Goal: Task Accomplishment & Management: Complete application form

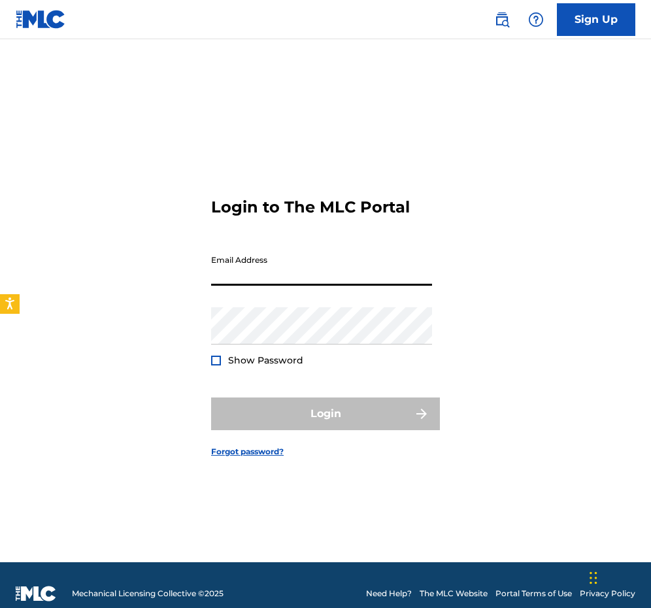
type input "[EMAIL_ADDRESS][DOMAIN_NAME]"
click at [325, 414] on button "Login" at bounding box center [325, 413] width 229 height 33
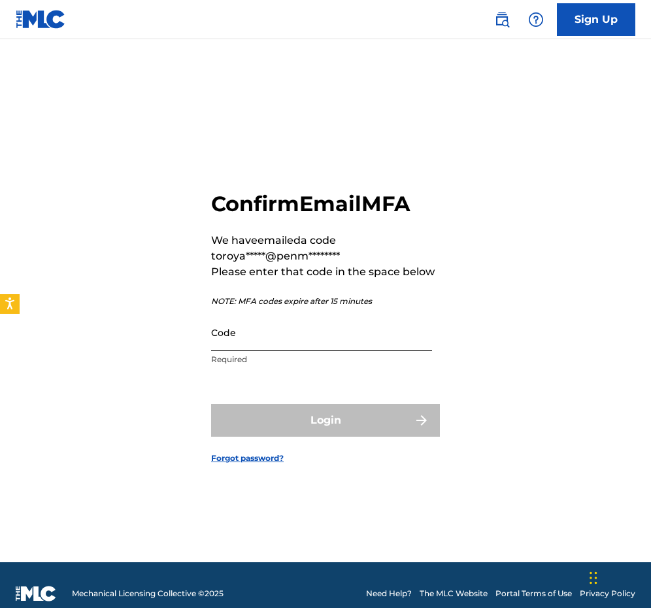
click at [273, 342] on input "Code" at bounding box center [321, 332] width 221 height 37
paste input "693690"
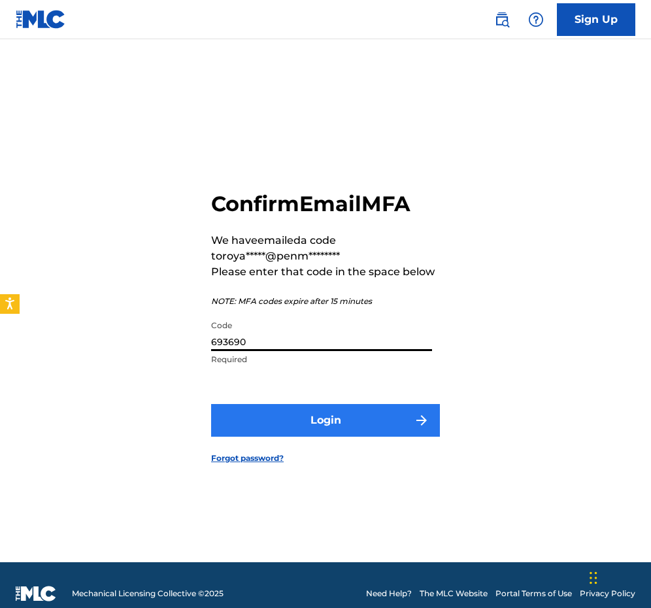
type input "693690"
click at [267, 420] on button "Login" at bounding box center [325, 420] width 229 height 33
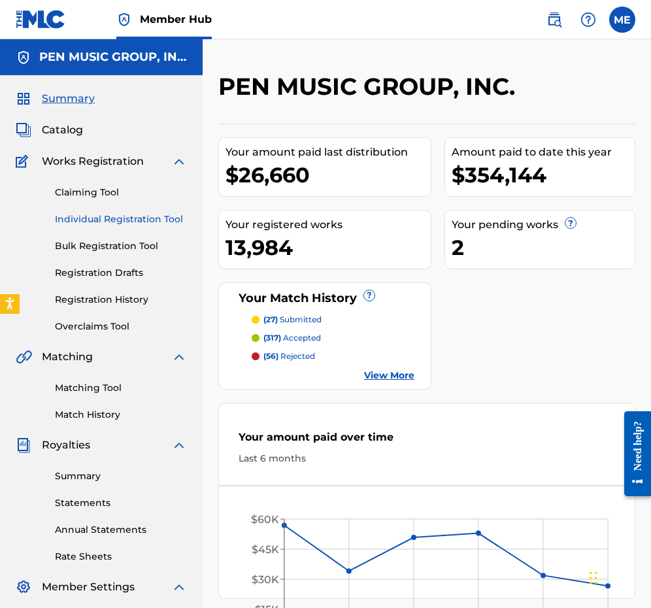
click at [86, 220] on link "Individual Registration Tool" at bounding box center [121, 219] width 132 height 14
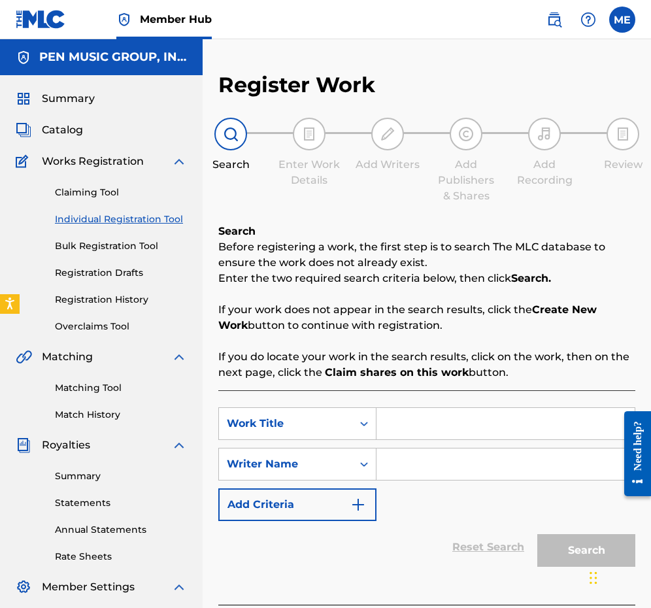
click at [410, 450] on input "Search Form" at bounding box center [505, 463] width 258 height 31
click at [405, 429] on input "Search Form" at bounding box center [505, 423] width 258 height 31
type input "I'VE HAD IT ALL"
click at [399, 461] on input "Search Form" at bounding box center [505, 463] width 258 height 31
paste input "[PERSON_NAME]"
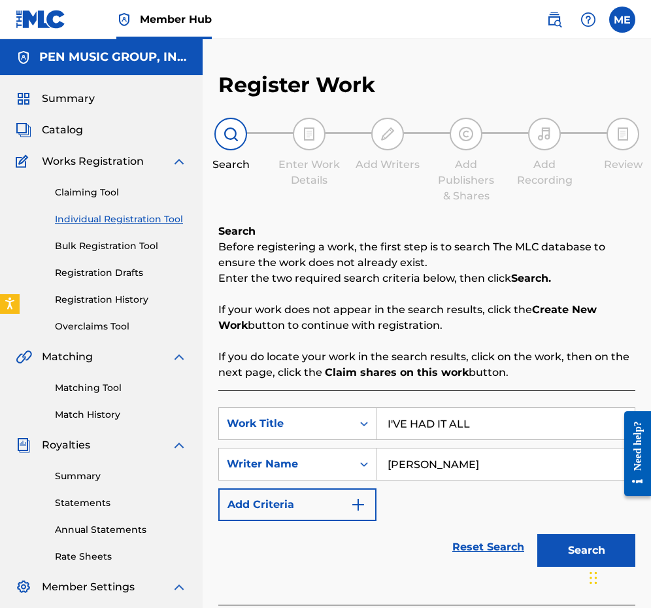
type input "[PERSON_NAME]"
click at [586, 550] on button "Search" at bounding box center [586, 550] width 98 height 33
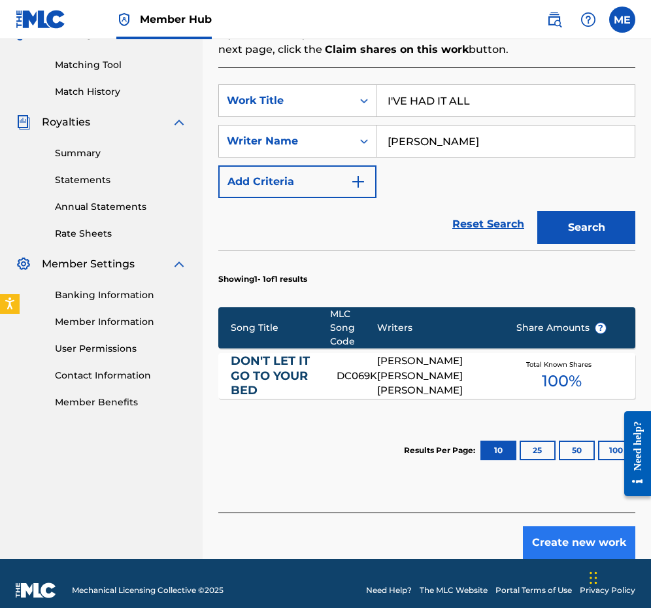
click at [573, 527] on button "Create new work" at bounding box center [579, 542] width 112 height 33
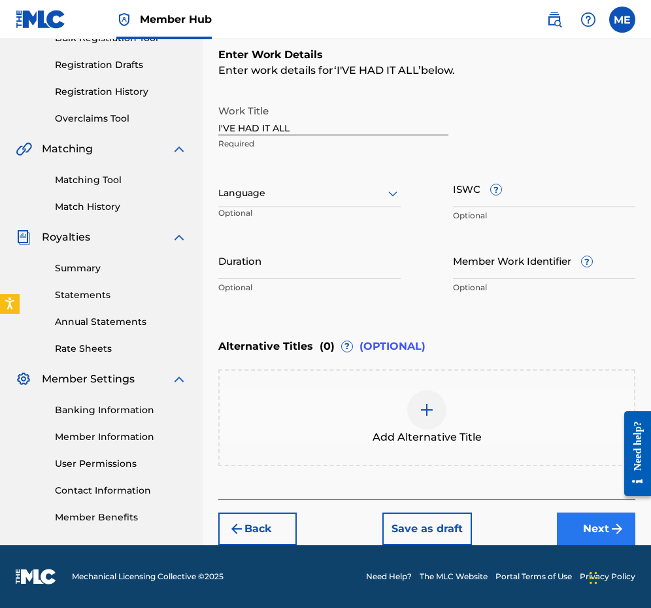
click at [582, 526] on button "Next" at bounding box center [596, 528] width 78 height 33
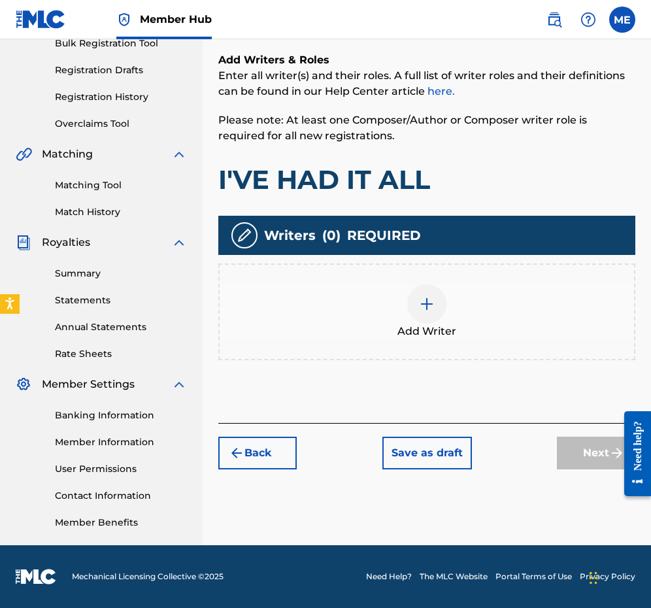
scroll to position [203, 0]
click at [419, 314] on div at bounding box center [426, 303] width 39 height 39
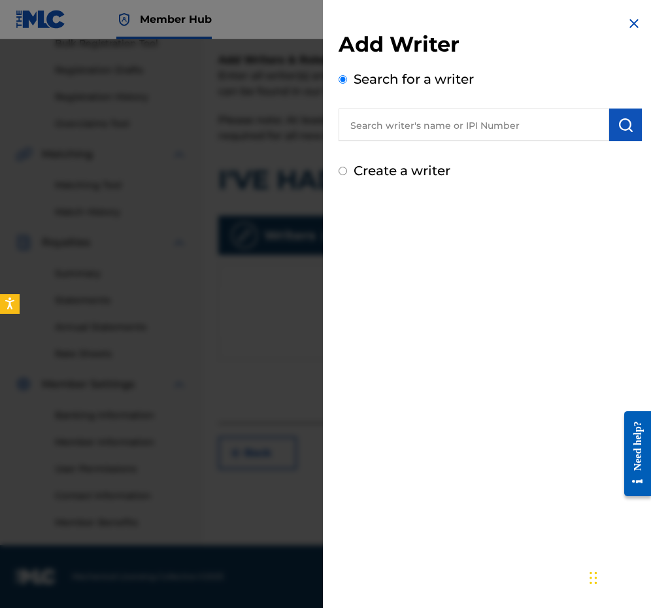
click at [484, 124] on input "text" at bounding box center [473, 124] width 271 height 33
paste input "00238745149"
type input "00238745149"
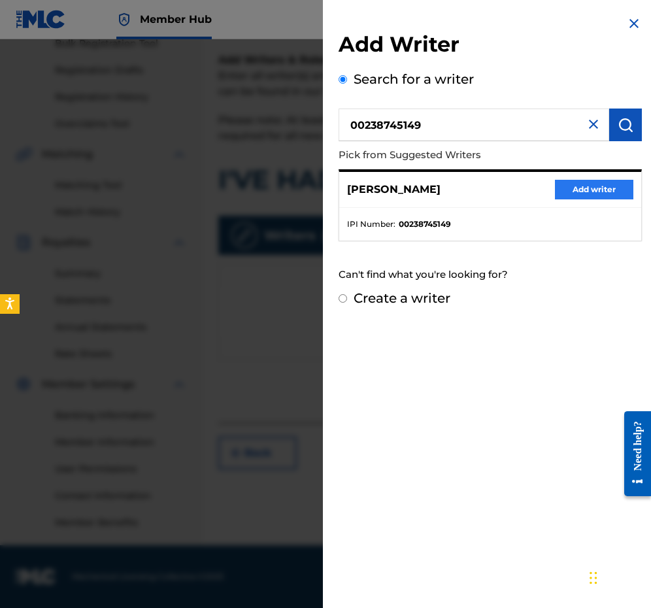
click at [582, 185] on button "Add writer" at bounding box center [594, 190] width 78 height 20
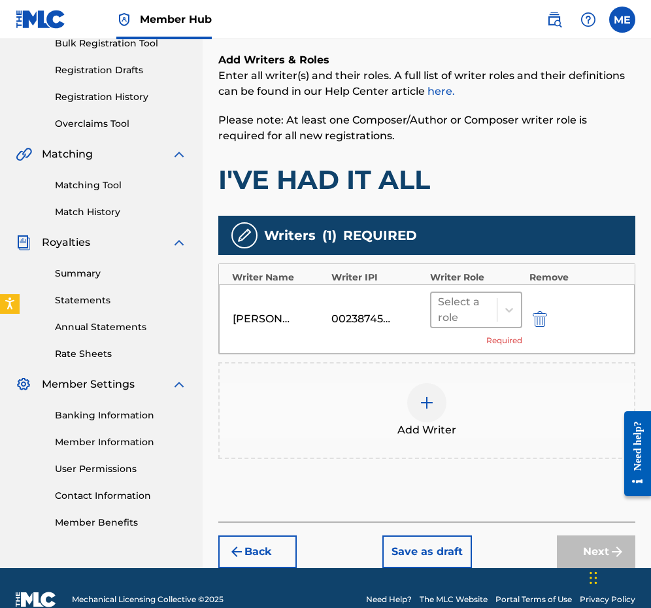
click at [479, 297] on div "Select a role" at bounding box center [464, 309] width 52 height 31
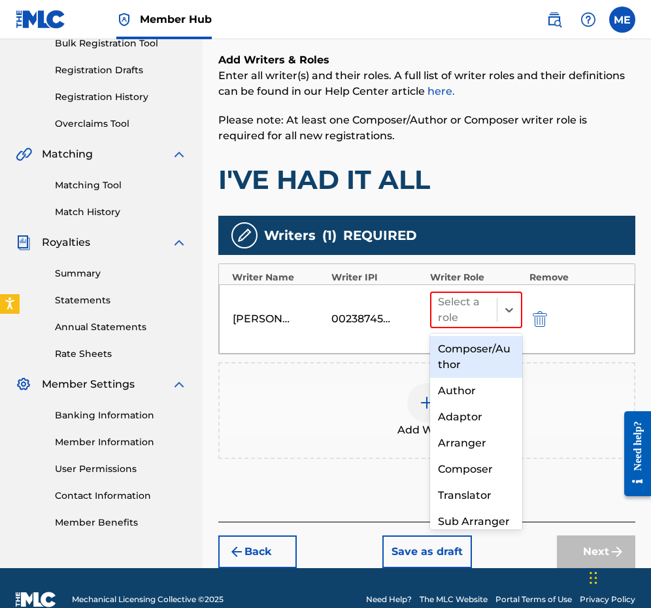
click at [478, 346] on div "Composer/Author" at bounding box center [476, 357] width 92 height 42
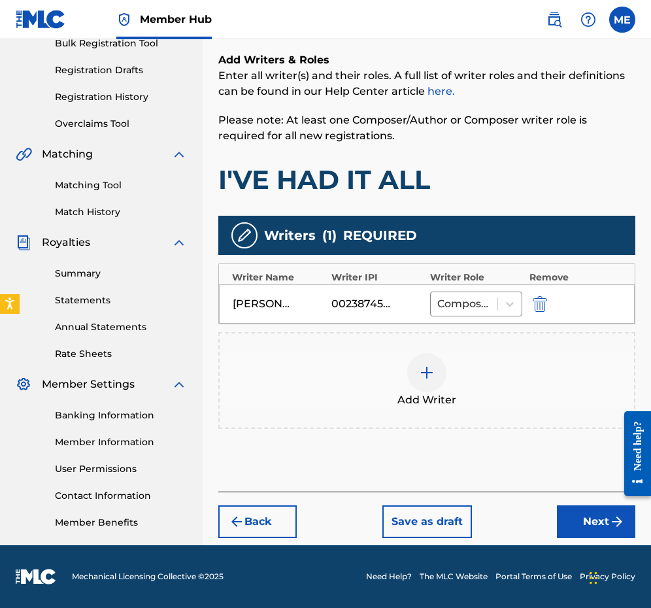
click at [429, 382] on div at bounding box center [426, 372] width 39 height 39
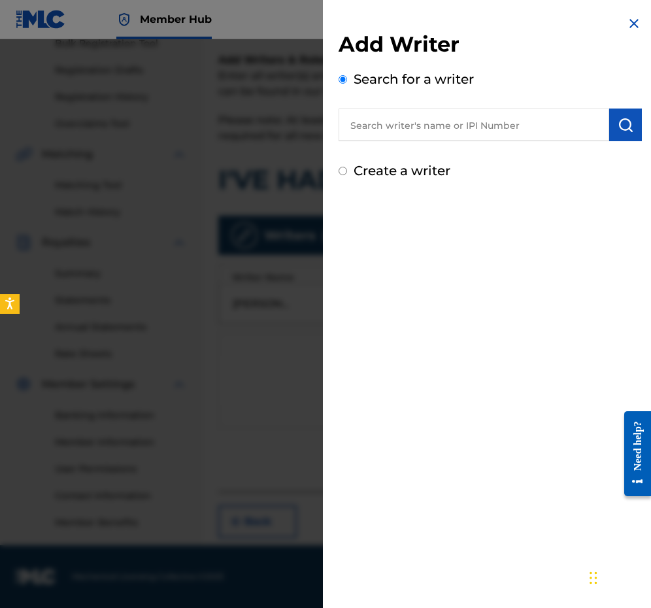
click at [414, 112] on input "text" at bounding box center [473, 124] width 271 height 33
paste input "00350798832"
type input "00350798832"
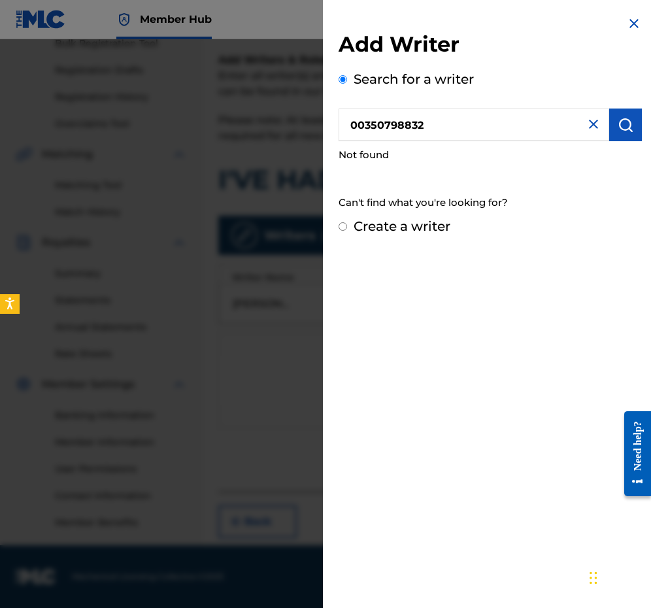
click at [380, 223] on label "Create a writer" at bounding box center [402, 226] width 97 height 16
radio input "true"
click at [347, 223] on input "Create a writer" at bounding box center [342, 226] width 8 height 8
radio input "false"
radio input "true"
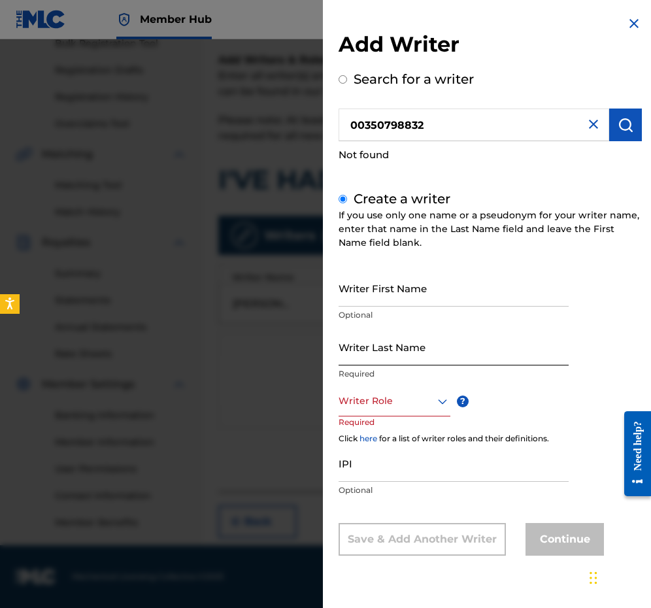
click at [382, 333] on input "Writer Last Name" at bounding box center [453, 346] width 230 height 37
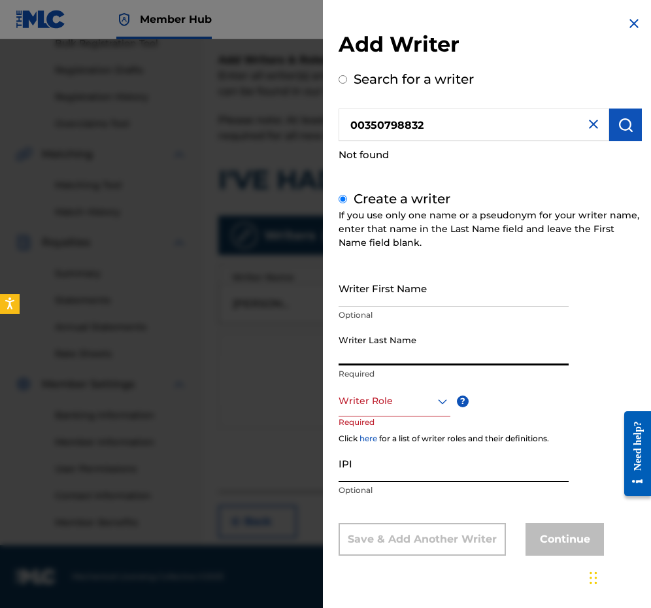
click at [369, 459] on input "IPI" at bounding box center [453, 462] width 230 height 37
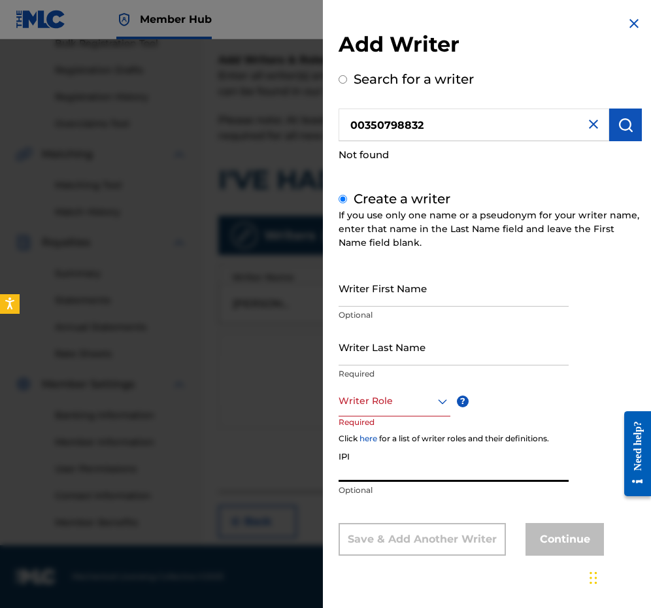
paste input "00350798832"
type input "00350798832"
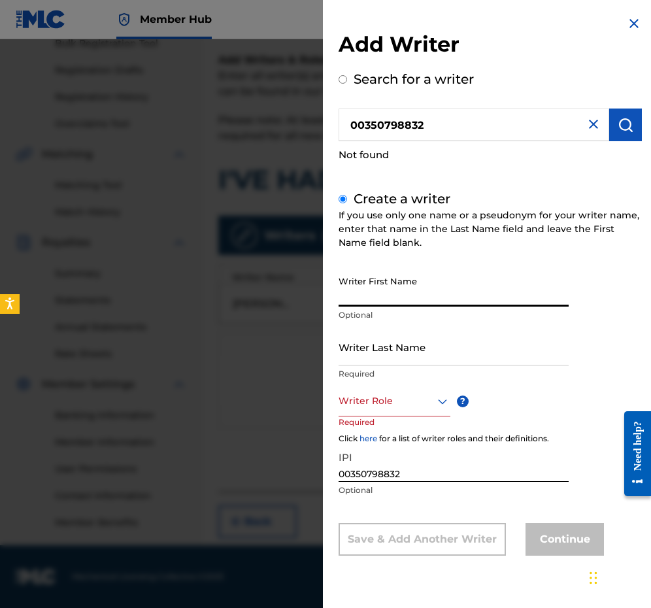
click at [412, 271] on input "Writer First Name" at bounding box center [453, 287] width 230 height 37
paste input "[PERSON_NAME] [PERSON_NAME]"
click at [433, 293] on input "[PERSON_NAME] [PERSON_NAME]" at bounding box center [453, 287] width 230 height 37
type input "[PERSON_NAME]"
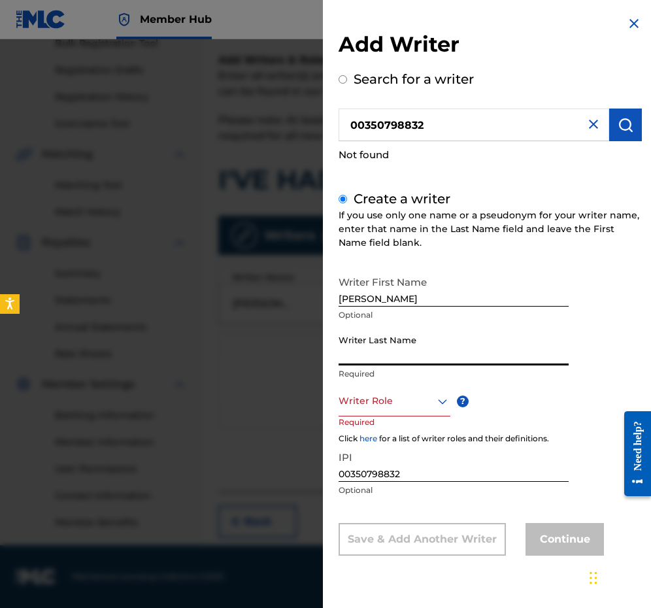
paste input "BROWN"
type input "BROWN"
click at [406, 390] on div "Writer Role" at bounding box center [394, 401] width 112 height 29
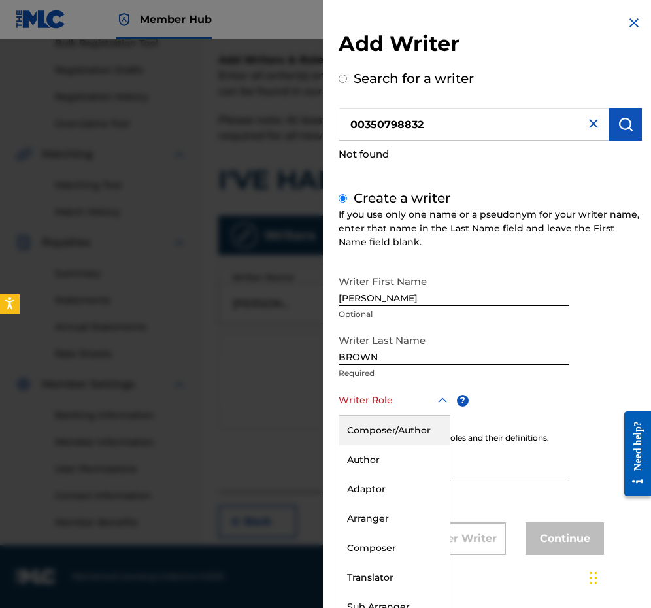
click at [386, 431] on div "Composer/Author" at bounding box center [394, 430] width 110 height 29
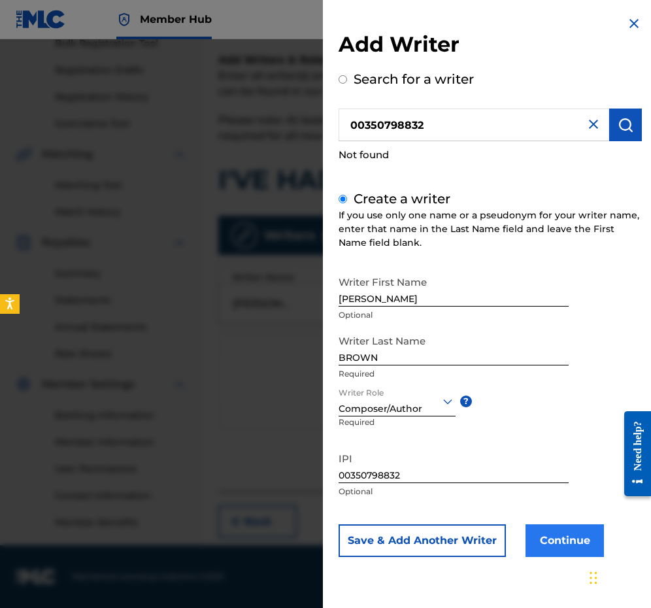
click at [574, 542] on button "Continue" at bounding box center [564, 540] width 78 height 33
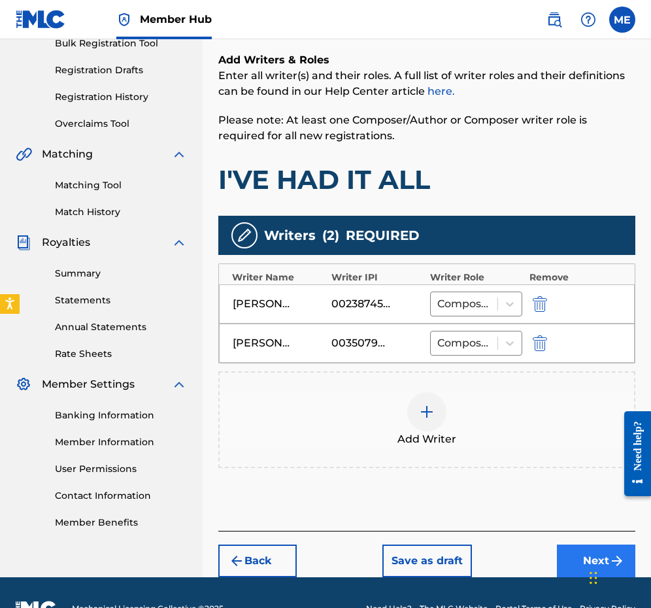
click at [563, 556] on button "Next" at bounding box center [596, 560] width 78 height 33
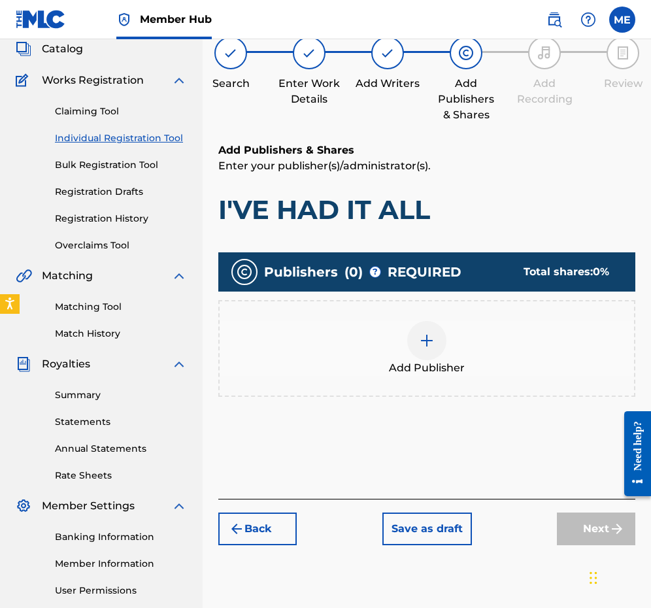
scroll to position [59, 0]
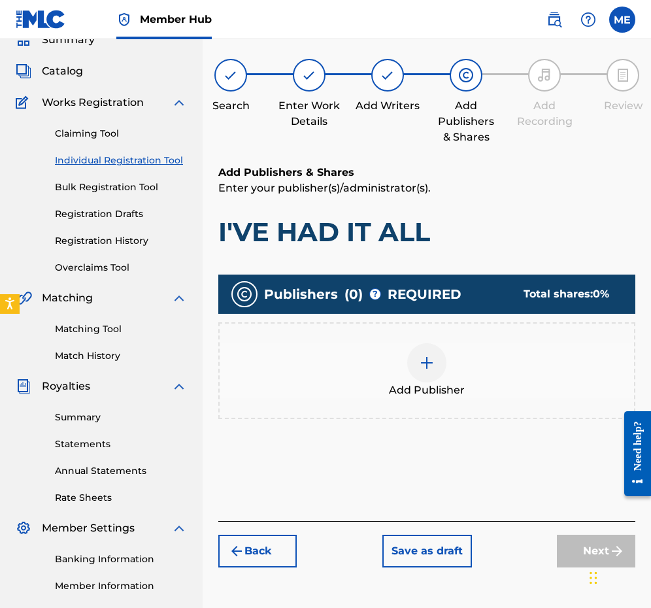
click at [452, 391] on span "Add Publisher" at bounding box center [427, 390] width 76 height 16
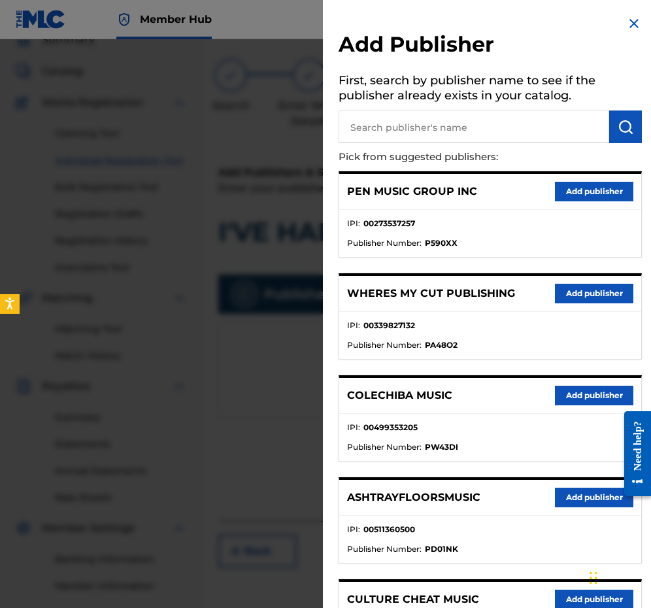
click at [499, 125] on input "text" at bounding box center [473, 126] width 271 height 33
click at [418, 135] on input "text" at bounding box center [473, 126] width 271 height 33
paste input "00229235865"
type input "00229235865"
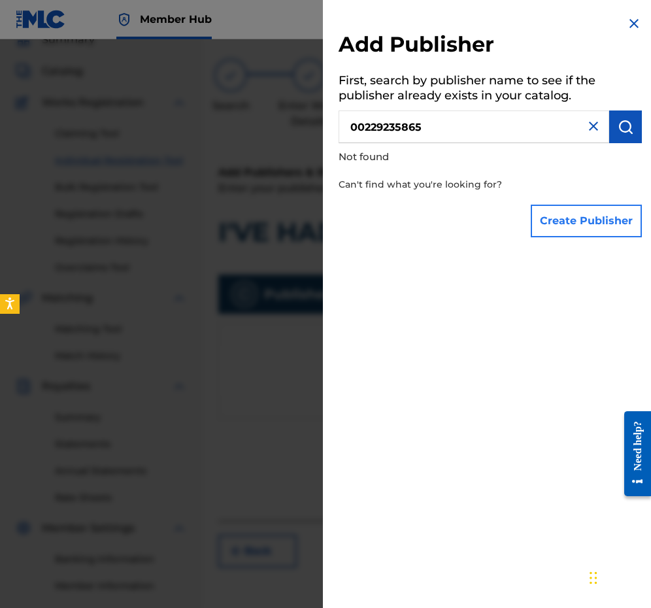
click at [564, 220] on button "Create Publisher" at bounding box center [586, 221] width 111 height 33
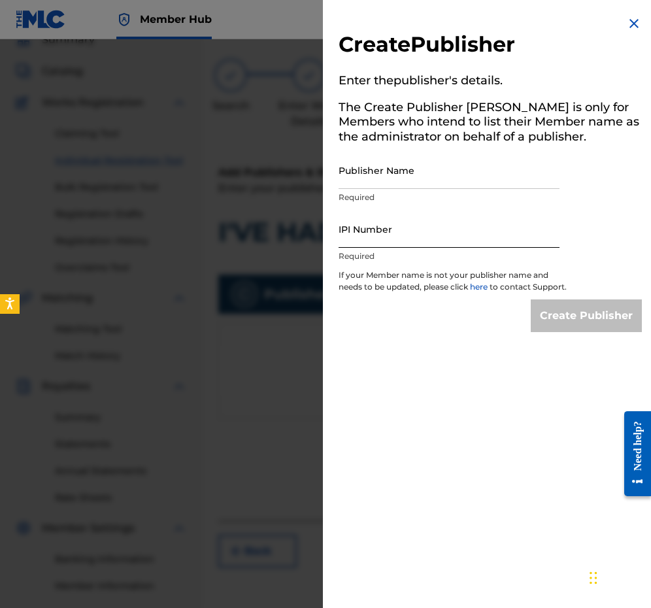
click at [433, 231] on input "IPI Number" at bounding box center [448, 228] width 221 height 37
paste input "00229235865"
type input "00229235865"
click at [404, 173] on input "Publisher Name" at bounding box center [448, 170] width 221 height 37
paste input "[PERSON_NAME] MUSIC"
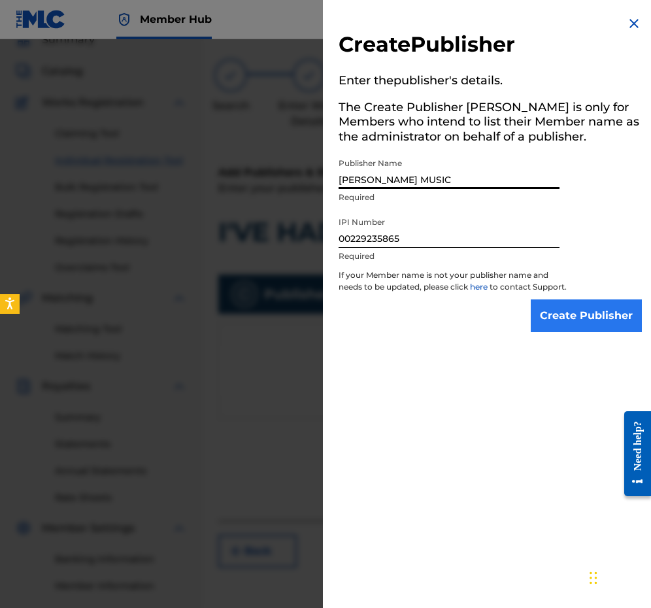
type input "[PERSON_NAME] MUSIC"
click at [599, 324] on input "Create Publisher" at bounding box center [586, 315] width 111 height 33
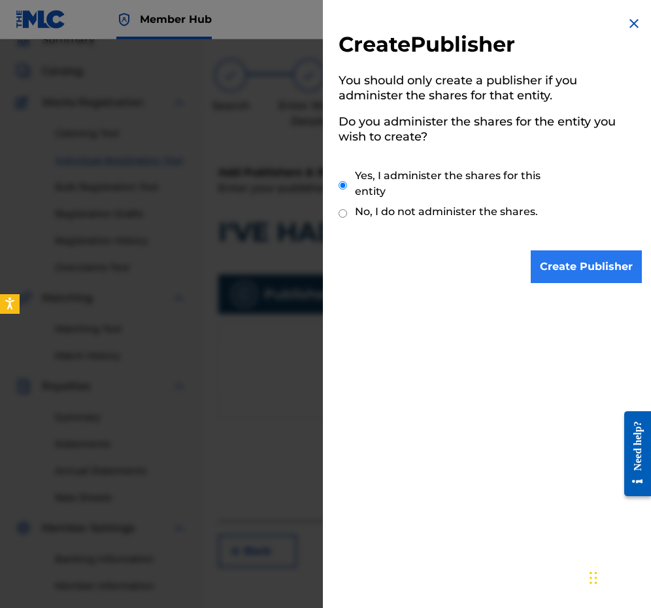
click at [570, 272] on input "Create Publisher" at bounding box center [586, 266] width 111 height 33
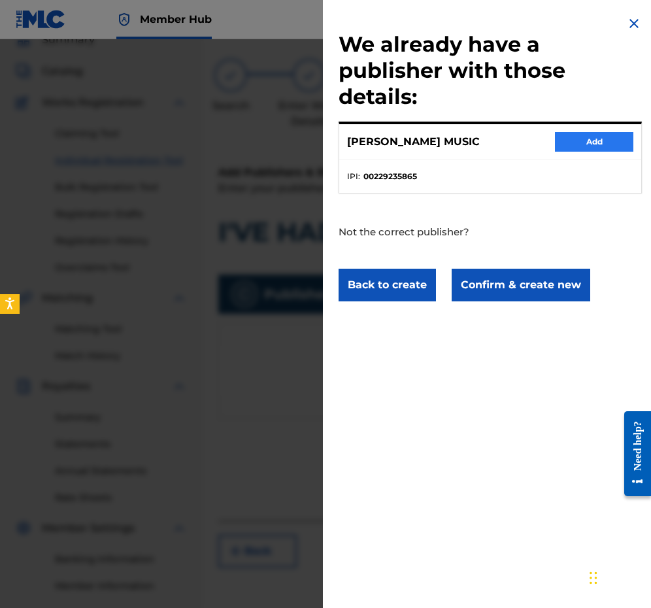
click at [592, 139] on button "Add" at bounding box center [594, 142] width 78 height 20
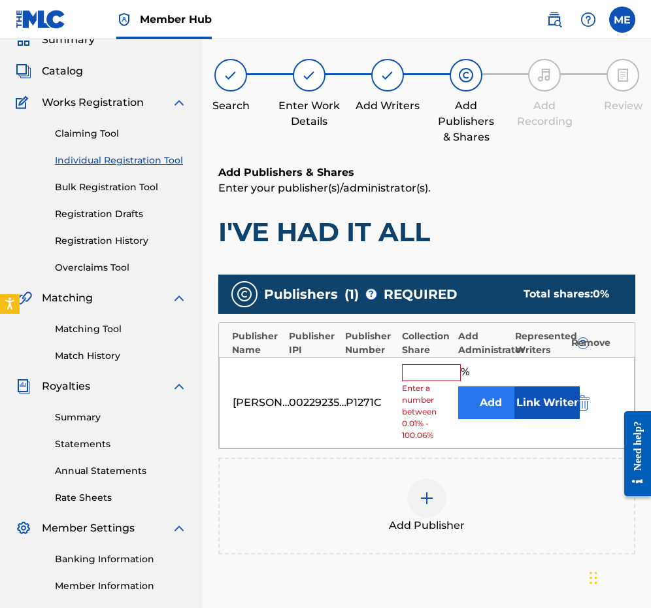
click at [486, 402] on button "Add" at bounding box center [490, 402] width 65 height 33
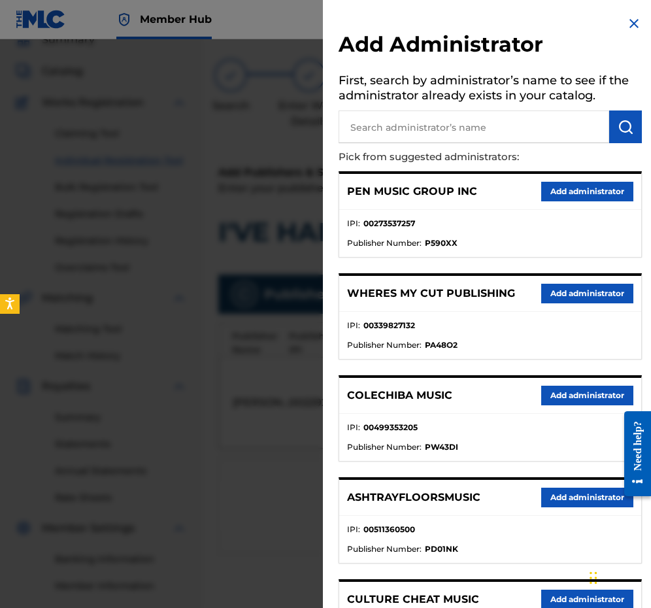
click at [539, 129] on input "text" at bounding box center [473, 126] width 271 height 33
type input "PENNAME"
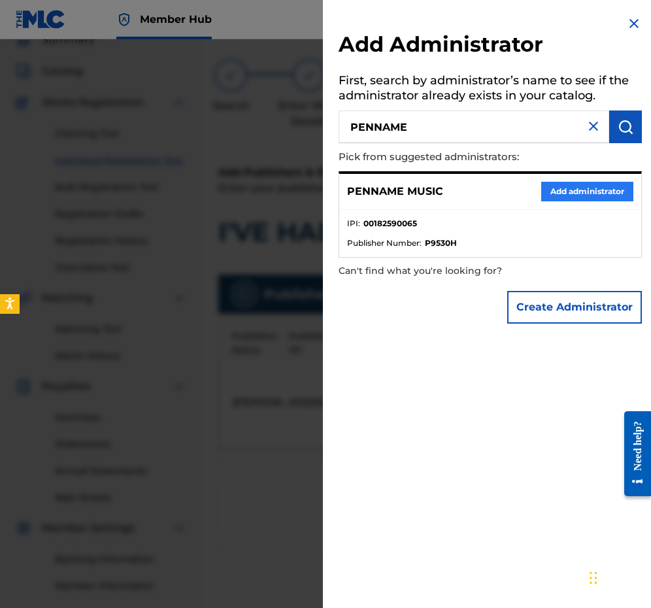
click at [590, 197] on button "Add administrator" at bounding box center [587, 192] width 92 height 20
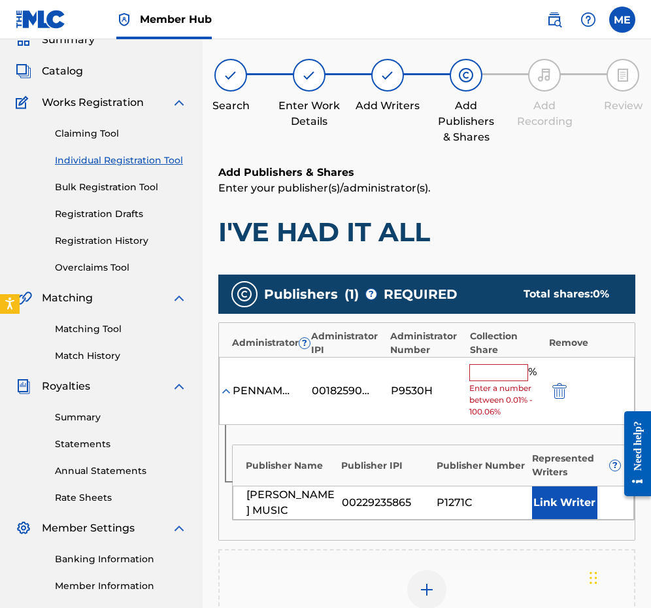
click at [486, 374] on input "text" at bounding box center [498, 372] width 59 height 17
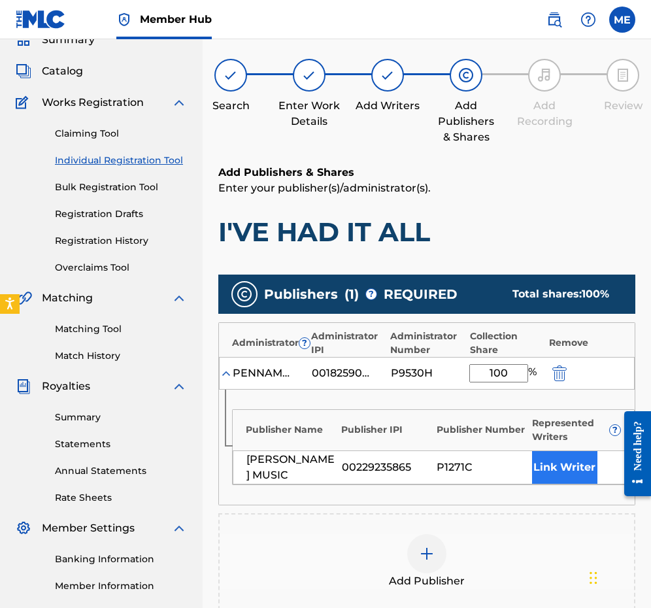
type input "100"
click at [547, 461] on button "Link Writer" at bounding box center [564, 467] width 65 height 33
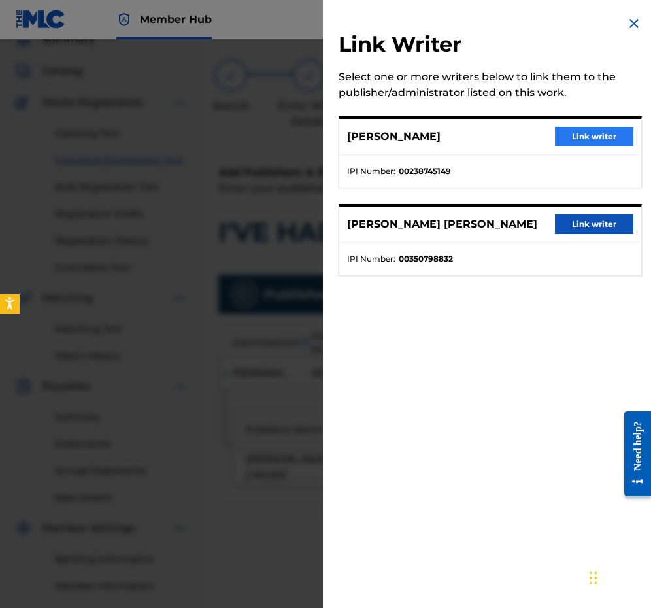
click at [595, 130] on button "Link writer" at bounding box center [594, 137] width 78 height 20
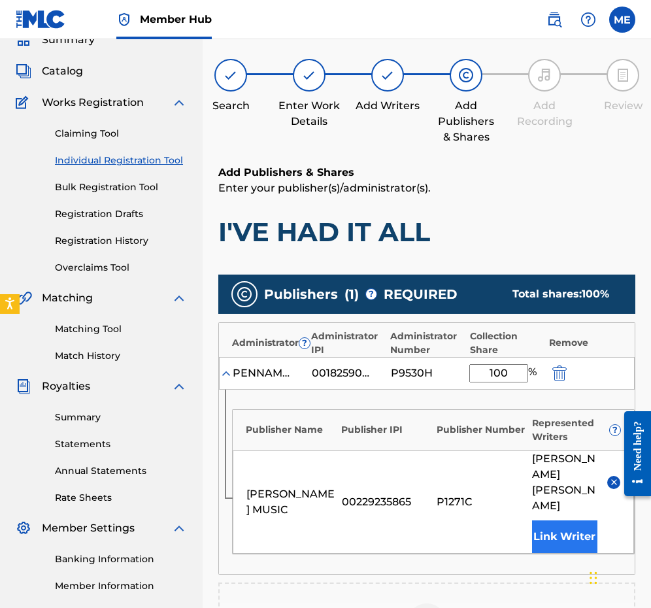
click at [552, 520] on button "Link Writer" at bounding box center [564, 536] width 65 height 33
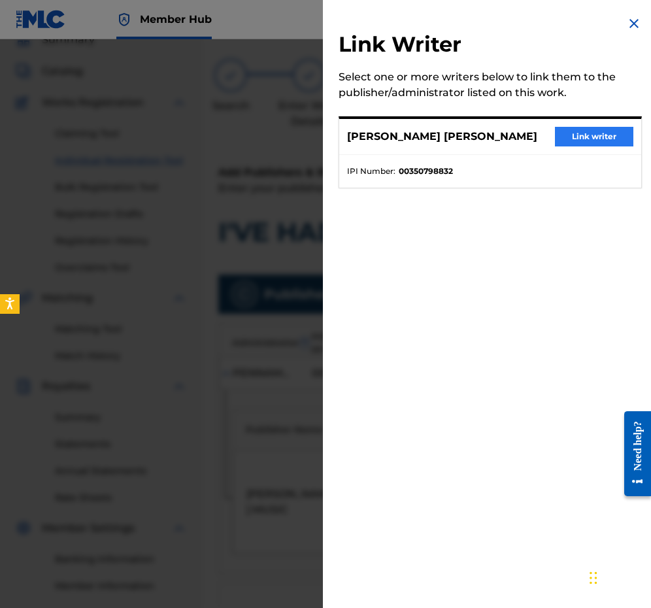
click at [595, 138] on button "Link writer" at bounding box center [594, 137] width 78 height 20
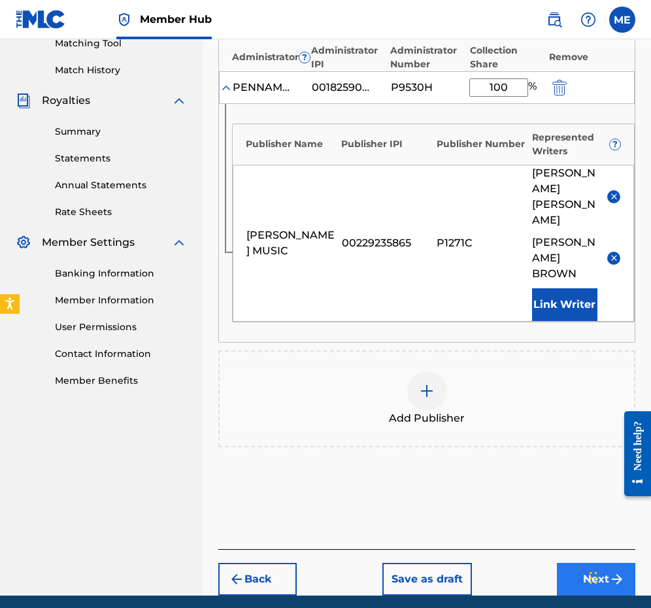
click at [564, 563] on button "Next" at bounding box center [596, 579] width 78 height 33
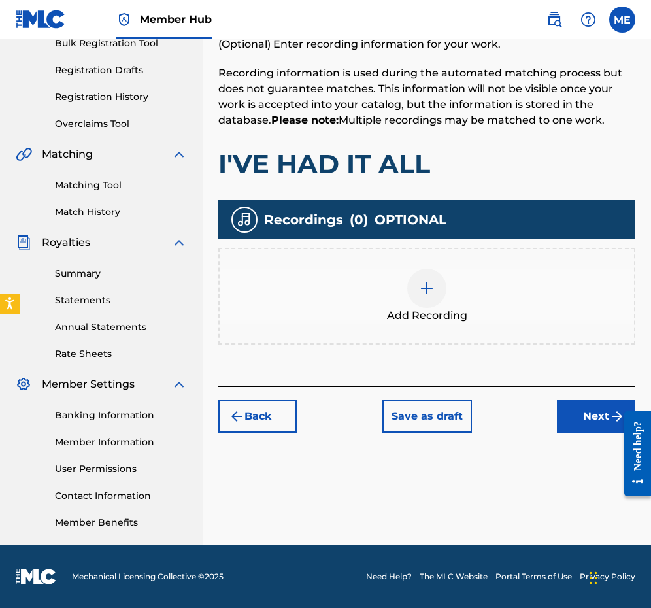
scroll to position [203, 0]
click at [595, 416] on button "Next" at bounding box center [596, 416] width 78 height 33
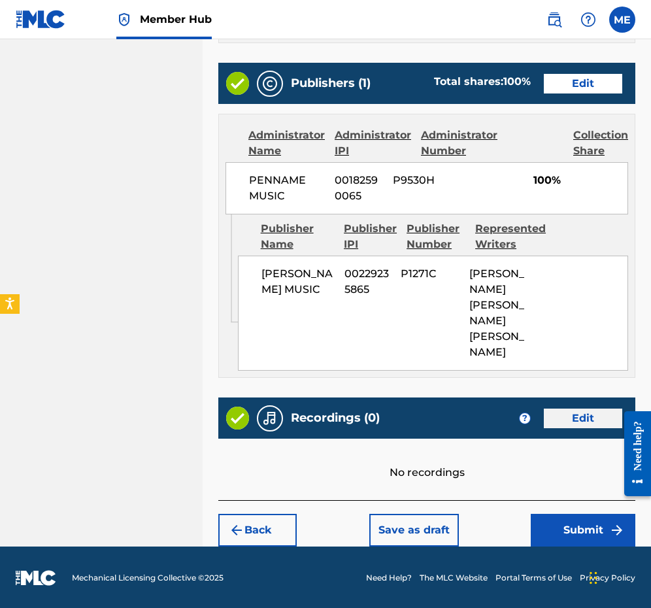
scroll to position [694, 0]
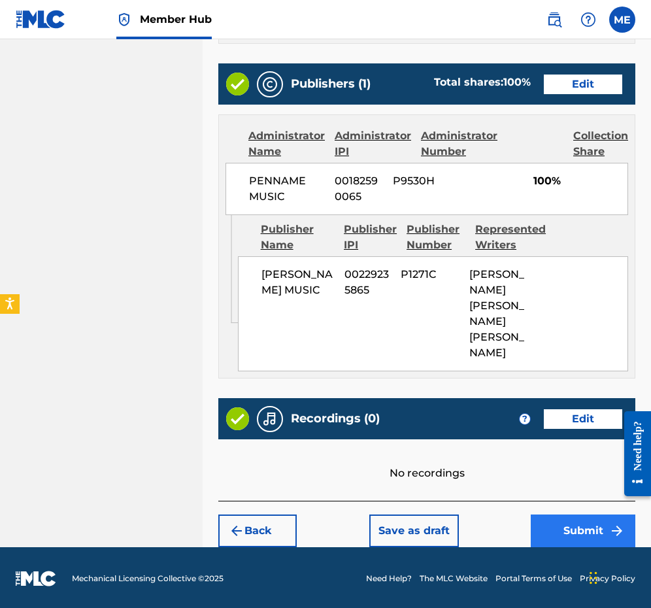
click at [581, 529] on button "Submit" at bounding box center [583, 530] width 105 height 33
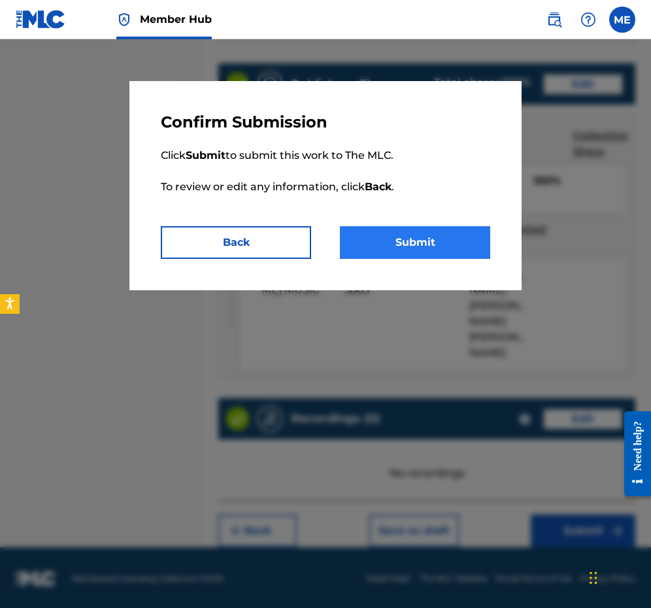
click at [461, 249] on button "Submit" at bounding box center [415, 242] width 150 height 33
